Goal: Information Seeking & Learning: Learn about a topic

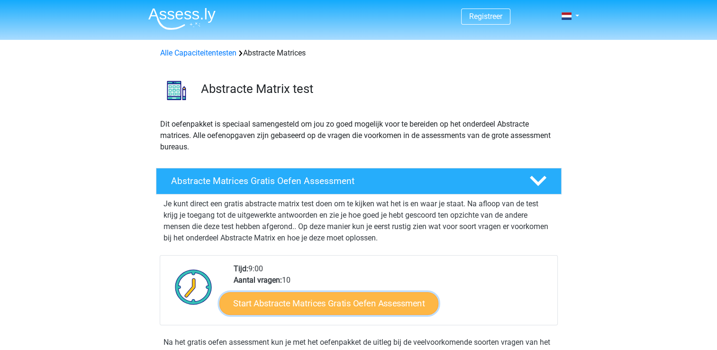
click at [410, 309] on link "Start Abstracte Matrices Gratis Oefen Assessment" at bounding box center [329, 303] width 219 height 23
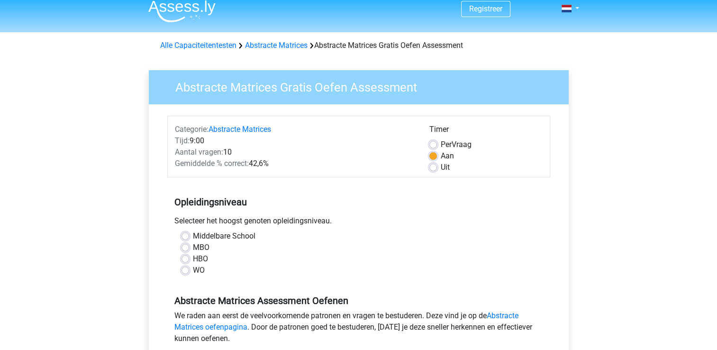
scroll to position [8, 0]
click at [193, 268] on label "WO" at bounding box center [199, 270] width 12 height 11
click at [188, 268] on input "WO" at bounding box center [186, 269] width 8 height 9
radio input "true"
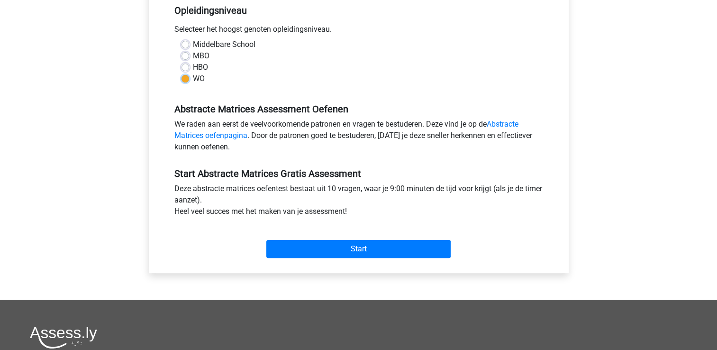
scroll to position [198, 0]
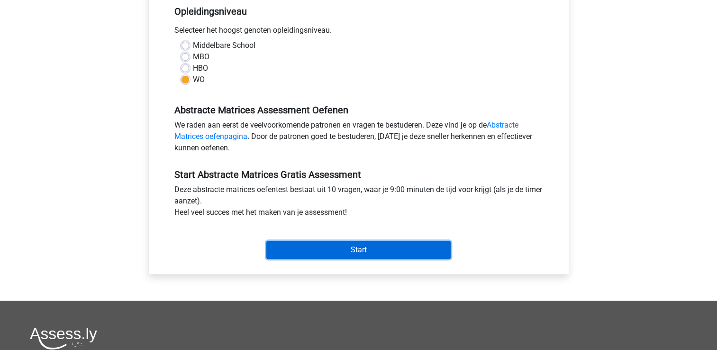
click at [353, 247] on input "Start" at bounding box center [358, 250] width 184 height 18
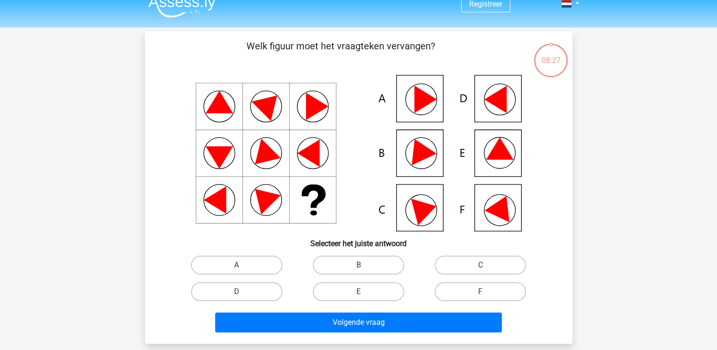
scroll to position [4, 0]
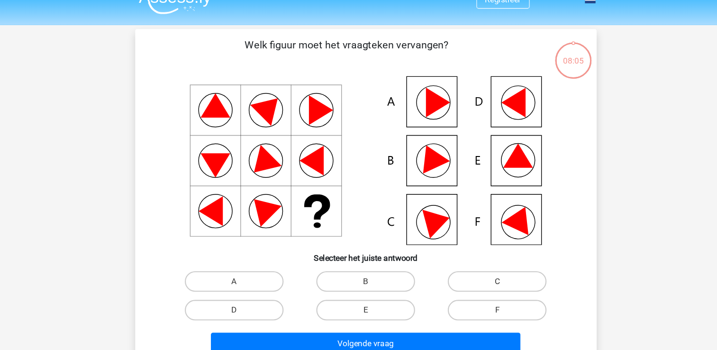
click at [414, 149] on icon at bounding box center [359, 161] width 382 height 156
click at [414, 121] on icon at bounding box center [420, 107] width 31 height 31
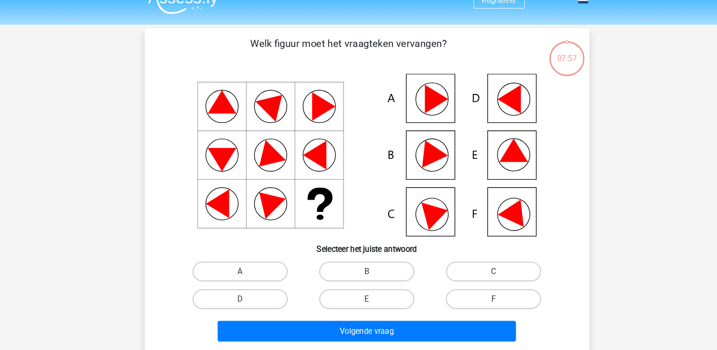
scroll to position [10, 0]
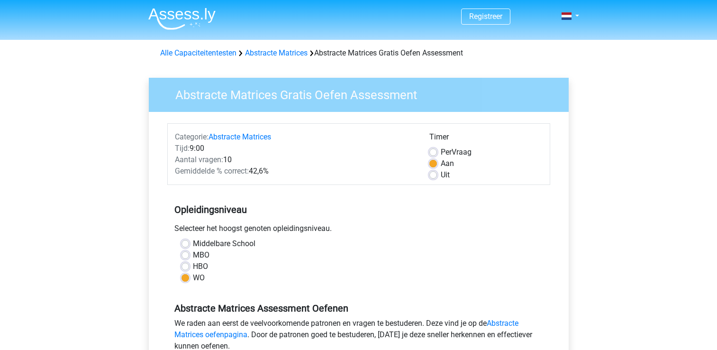
scroll to position [198, 0]
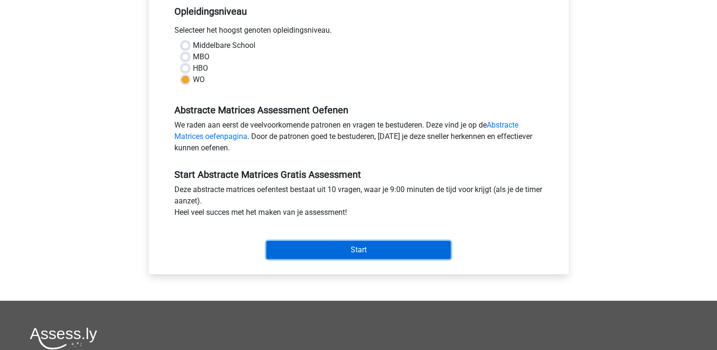
click at [372, 251] on input "Start" at bounding box center [358, 250] width 184 height 18
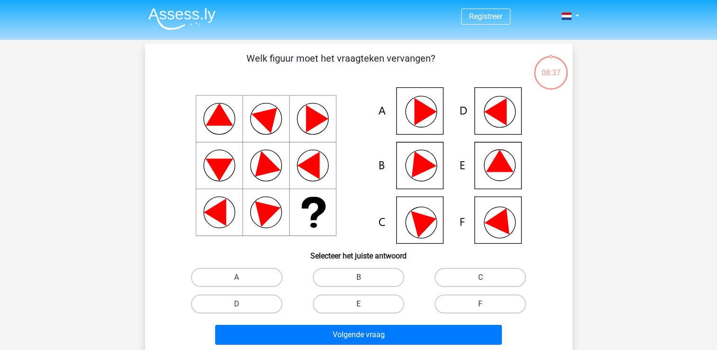
click at [495, 112] on icon at bounding box center [495, 112] width 22 height 28
click at [478, 275] on label "C" at bounding box center [481, 277] width 92 height 19
click at [481, 277] on input "C" at bounding box center [484, 280] width 6 height 6
radio input "true"
click at [245, 302] on label "D" at bounding box center [237, 303] width 92 height 19
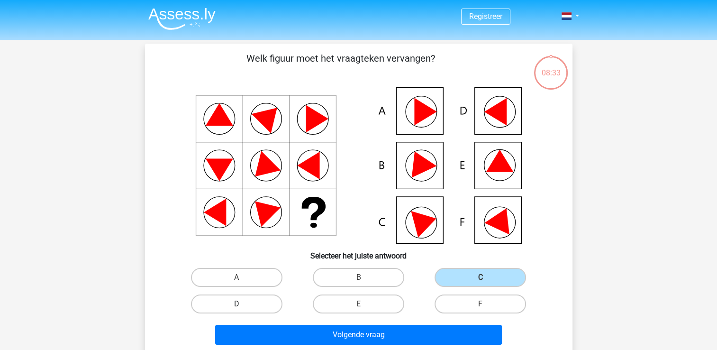
click at [243, 304] on input "D" at bounding box center [240, 307] width 6 height 6
radio input "true"
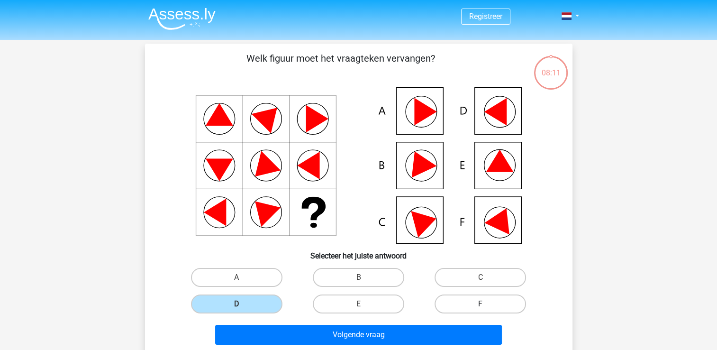
click at [474, 310] on label "F" at bounding box center [481, 303] width 92 height 19
click at [481, 310] on input "F" at bounding box center [484, 307] width 6 height 6
radio input "true"
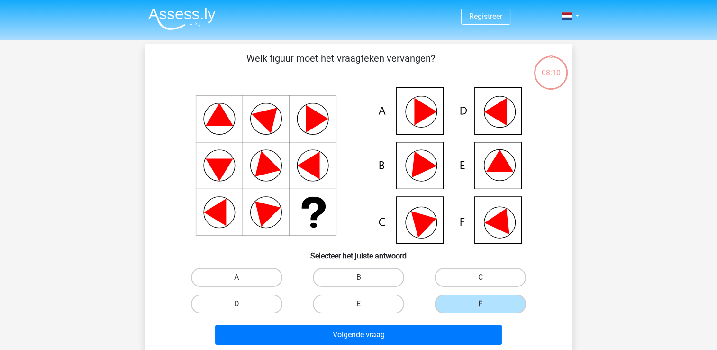
scroll to position [32, 0]
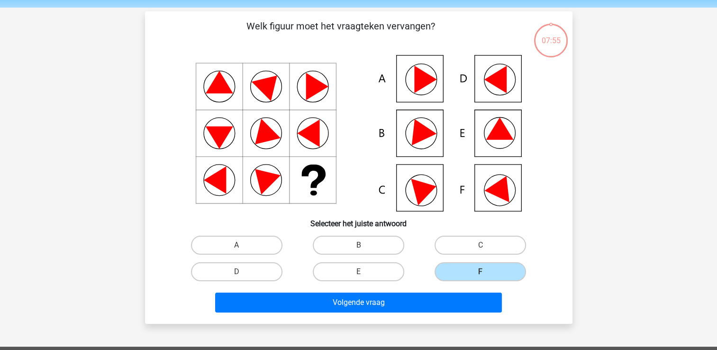
click at [492, 89] on icon at bounding box center [359, 133] width 382 height 156
click at [222, 269] on label "D" at bounding box center [237, 271] width 92 height 19
click at [237, 272] on input "D" at bounding box center [240, 275] width 6 height 6
radio input "true"
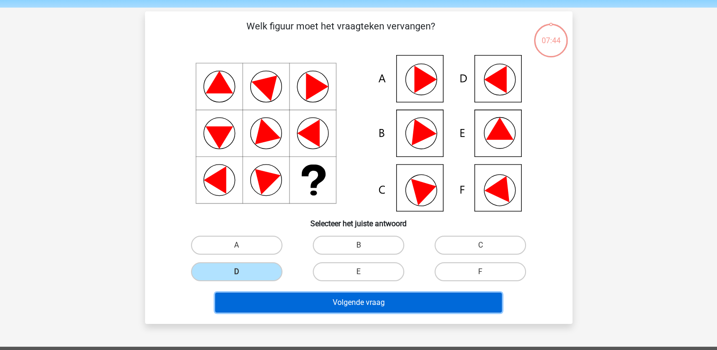
click at [362, 303] on button "Volgende vraag" at bounding box center [358, 303] width 287 height 20
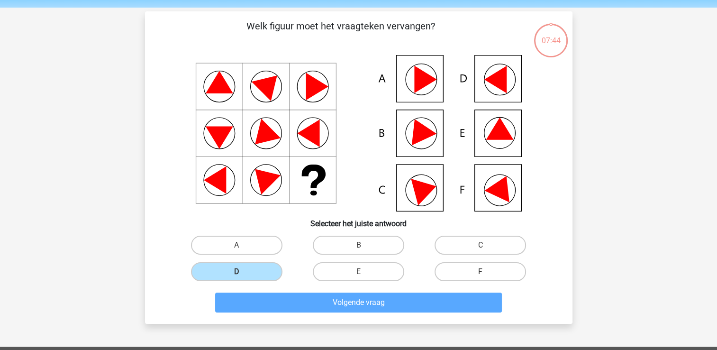
scroll to position [44, 0]
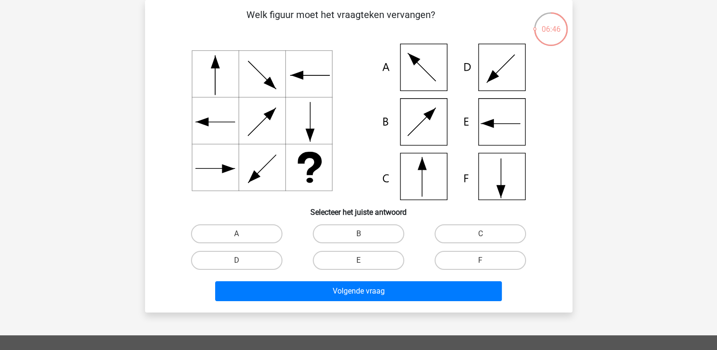
click at [238, 238] on input "A" at bounding box center [240, 237] width 6 height 6
radio input "true"
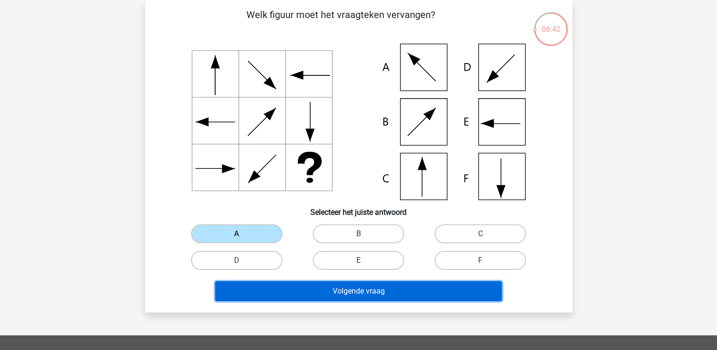
click at [370, 291] on button "Volgende vraag" at bounding box center [358, 291] width 287 height 20
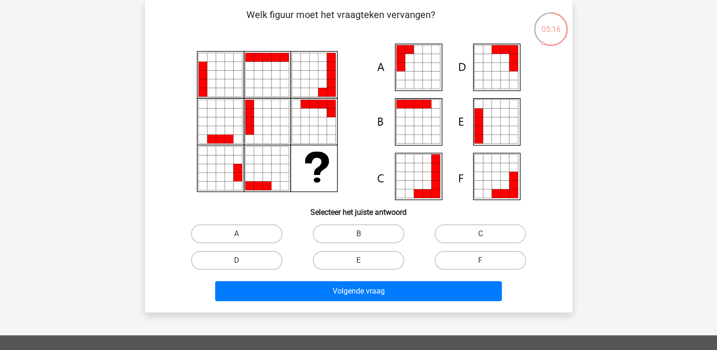
click at [483, 119] on icon at bounding box center [478, 121] width 9 height 9
click at [357, 257] on label "E" at bounding box center [359, 260] width 92 height 19
click at [358, 260] on input "E" at bounding box center [361, 263] width 6 height 6
radio input "true"
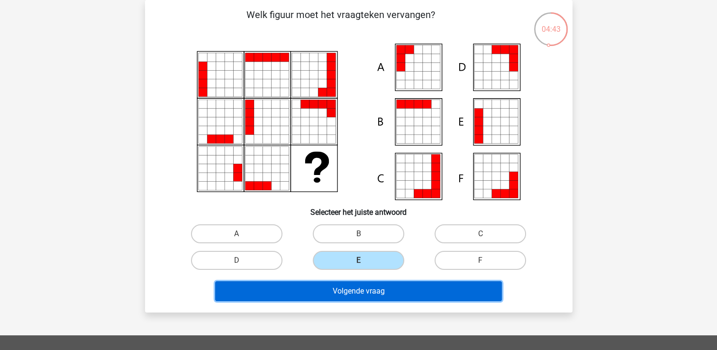
click at [380, 294] on button "Volgende vraag" at bounding box center [358, 291] width 287 height 20
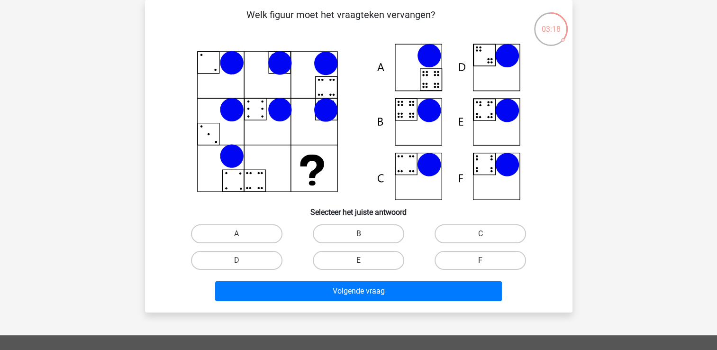
click at [348, 229] on label "B" at bounding box center [359, 233] width 92 height 19
click at [358, 234] on input "B" at bounding box center [361, 237] width 6 height 6
radio input "true"
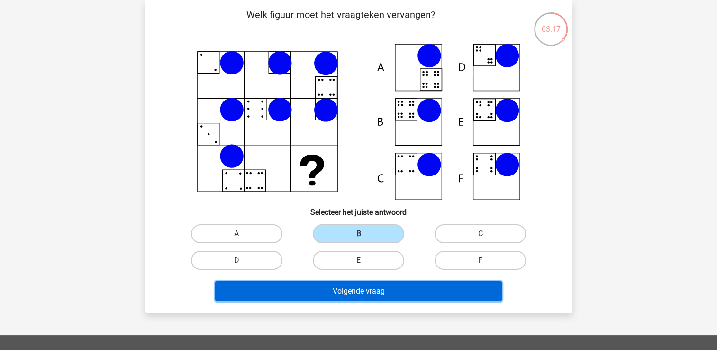
click at [354, 291] on button "Volgende vraag" at bounding box center [358, 291] width 287 height 20
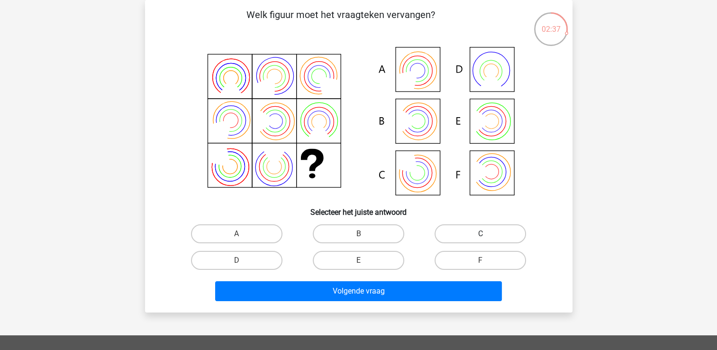
click at [461, 237] on label "C" at bounding box center [481, 233] width 92 height 19
click at [481, 237] on input "C" at bounding box center [484, 237] width 6 height 6
radio input "true"
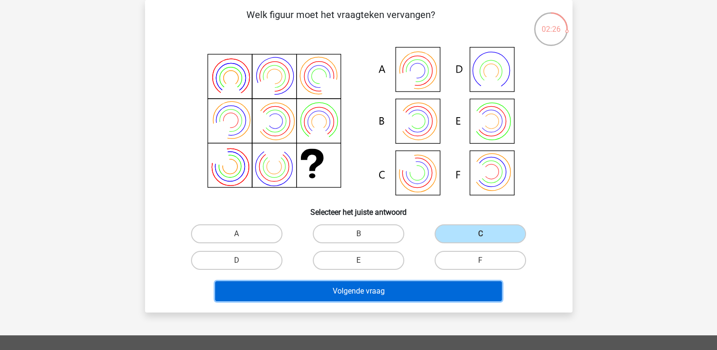
click at [351, 291] on button "Volgende vraag" at bounding box center [358, 291] width 287 height 20
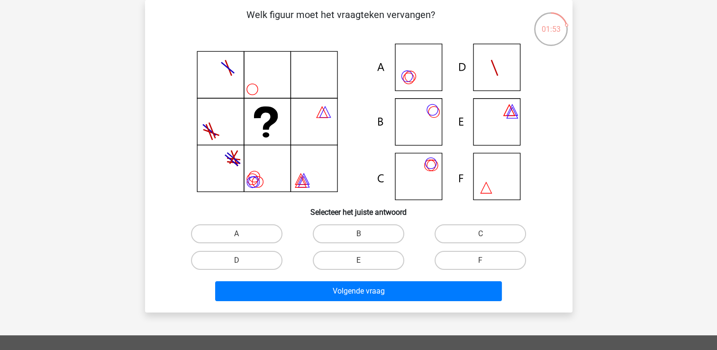
click at [430, 129] on icon at bounding box center [359, 122] width 382 height 156
click at [366, 231] on label "B" at bounding box center [359, 233] width 92 height 19
click at [365, 234] on input "B" at bounding box center [361, 237] width 6 height 6
radio input "true"
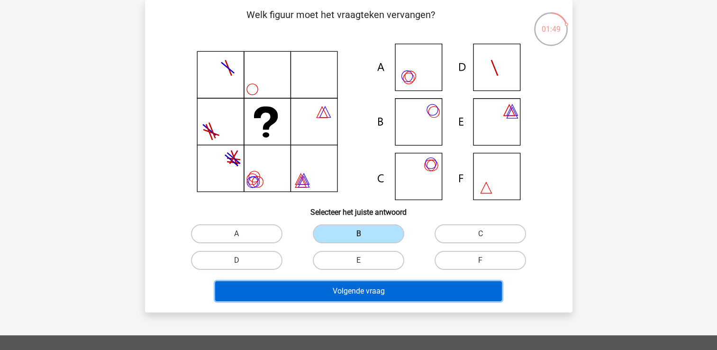
click at [358, 284] on button "Volgende vraag" at bounding box center [358, 291] width 287 height 20
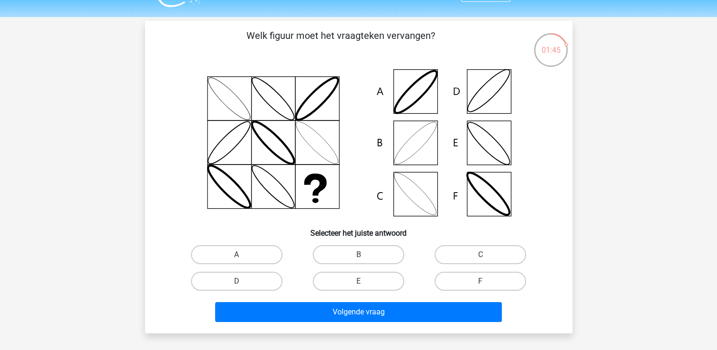
scroll to position [30, 0]
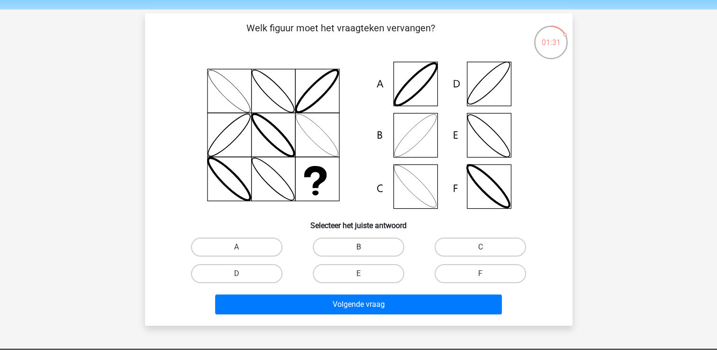
click at [363, 241] on label "B" at bounding box center [359, 247] width 92 height 19
click at [363, 247] on input "B" at bounding box center [361, 250] width 6 height 6
radio input "true"
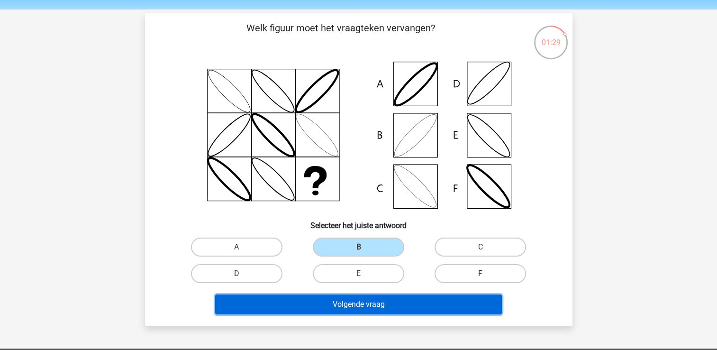
click at [364, 307] on button "Volgende vraag" at bounding box center [358, 304] width 287 height 20
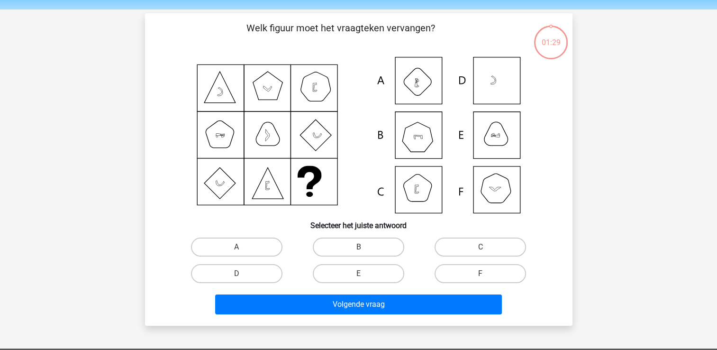
scroll to position [44, 0]
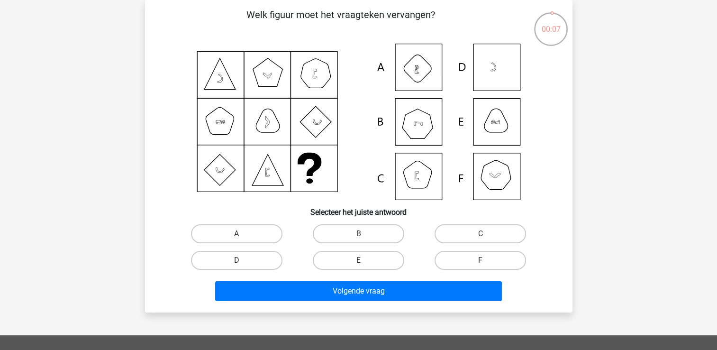
click at [245, 263] on label "D" at bounding box center [237, 260] width 92 height 19
click at [243, 263] on input "D" at bounding box center [240, 263] width 6 height 6
radio input "true"
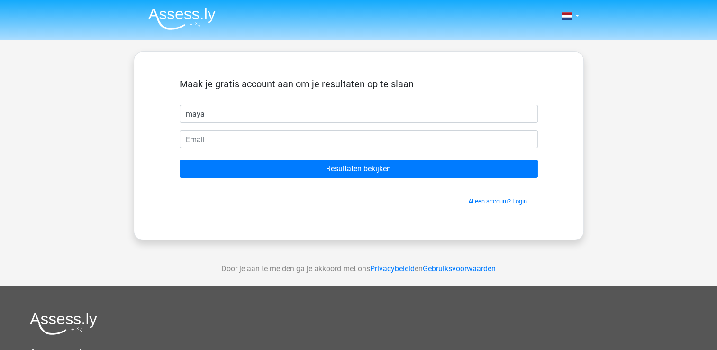
type input "maya"
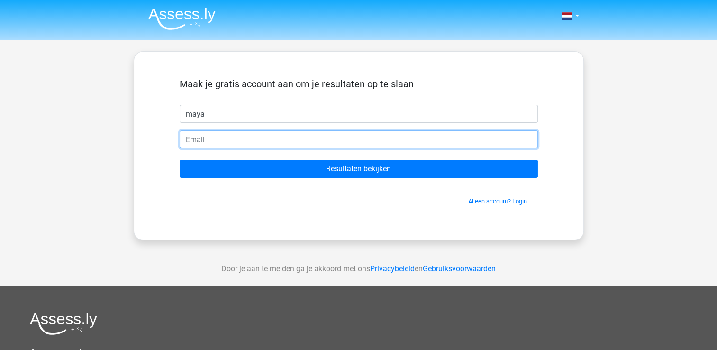
click at [334, 138] on input "email" at bounding box center [359, 139] width 358 height 18
type input "[EMAIL_ADDRESS][DOMAIN_NAME]"
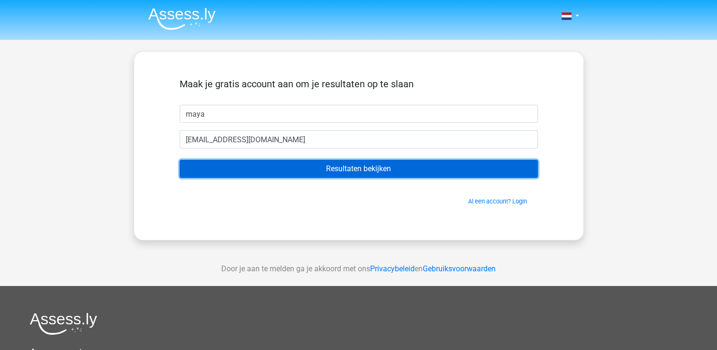
click at [338, 169] on input "Resultaten bekijken" at bounding box center [359, 169] width 358 height 18
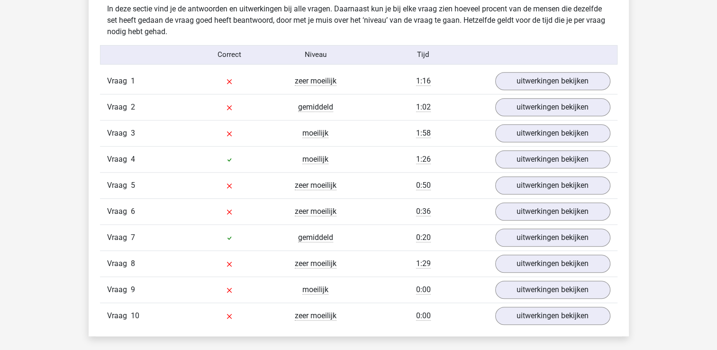
scroll to position [760, 0]
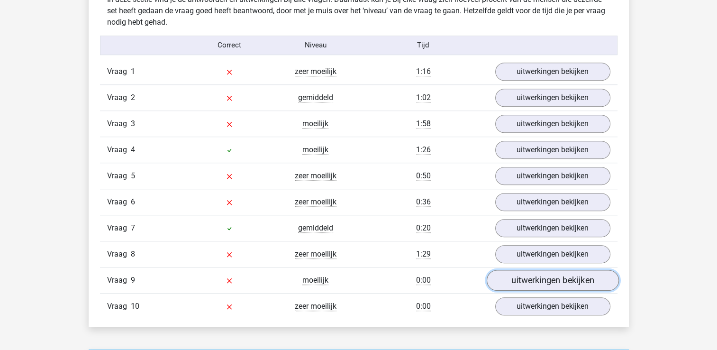
click at [533, 278] on link "uitwerkingen bekijken" at bounding box center [552, 280] width 132 height 21
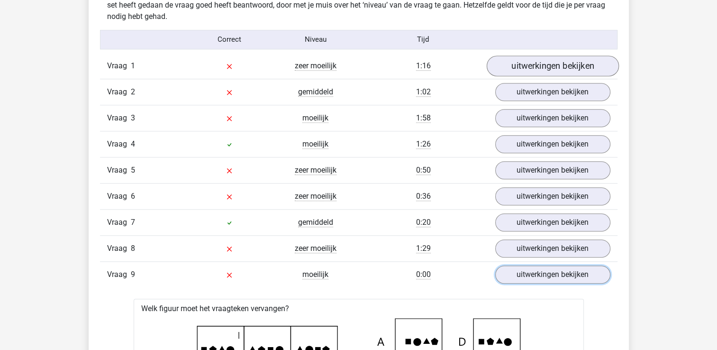
scroll to position [768, 0]
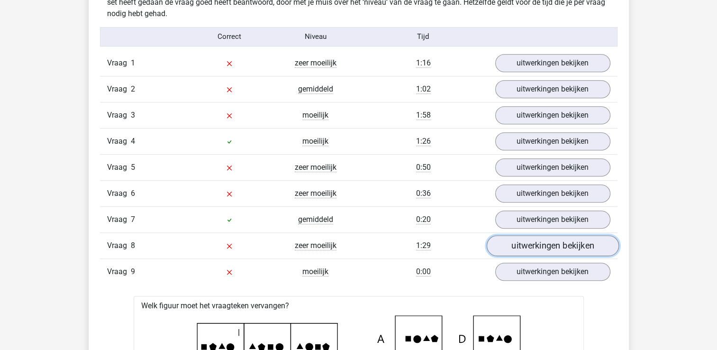
click at [565, 246] on link "uitwerkingen bekijken" at bounding box center [552, 245] width 132 height 21
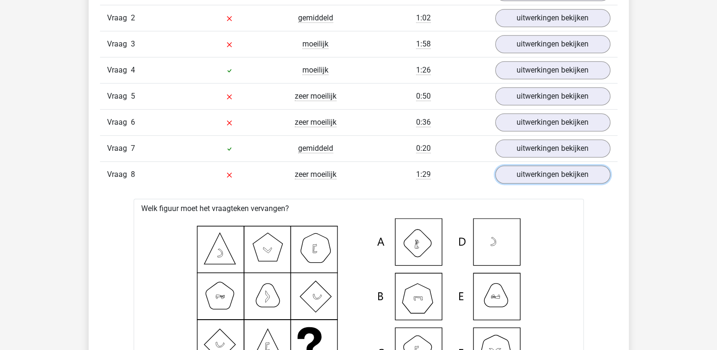
scroll to position [785, 0]
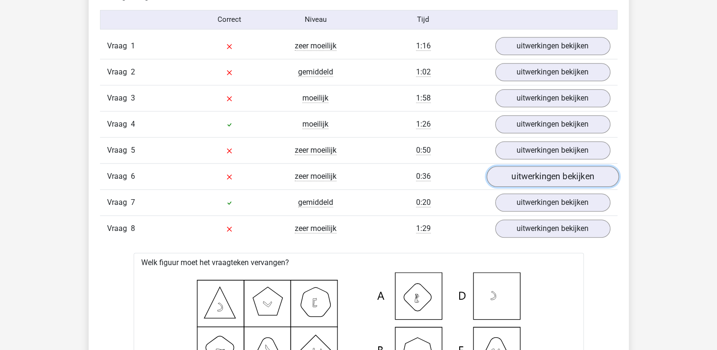
click at [532, 170] on link "uitwerkingen bekijken" at bounding box center [552, 176] width 132 height 21
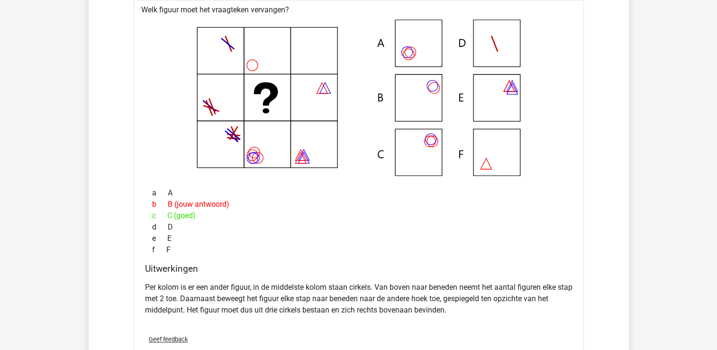
scroll to position [988, 0]
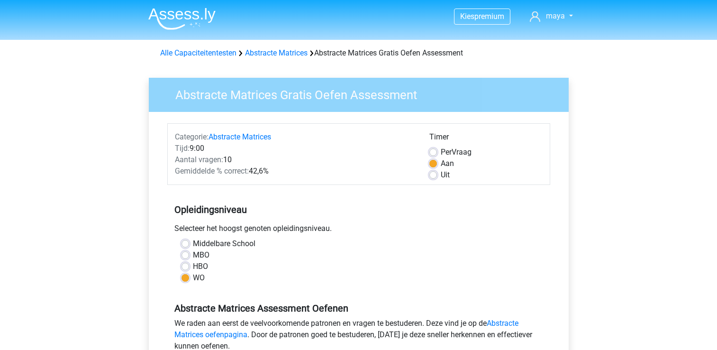
scroll to position [198, 0]
